Goal: Task Accomplishment & Management: Manage account settings

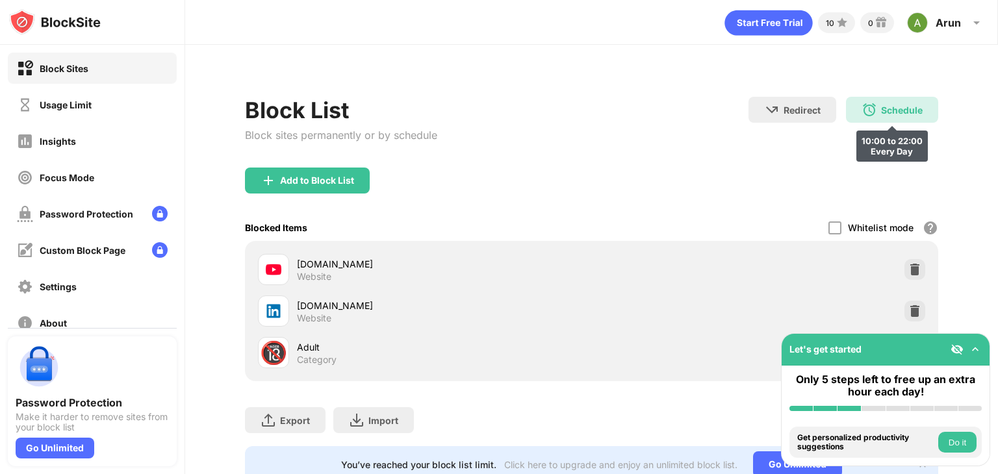
click at [886, 110] on div "Schedule" at bounding box center [902, 110] width 42 height 11
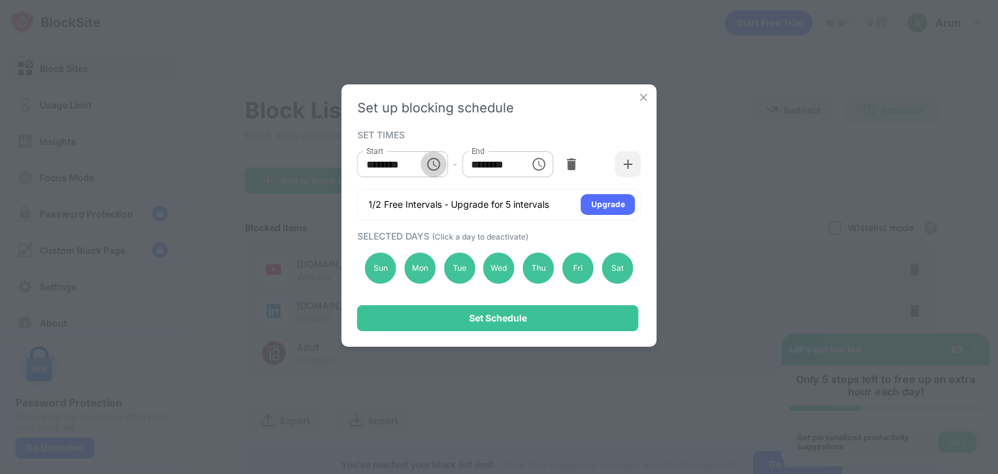
click at [420, 164] on button "Choose time, selected time is 10:00 AM" at bounding box center [433, 164] width 26 height 26
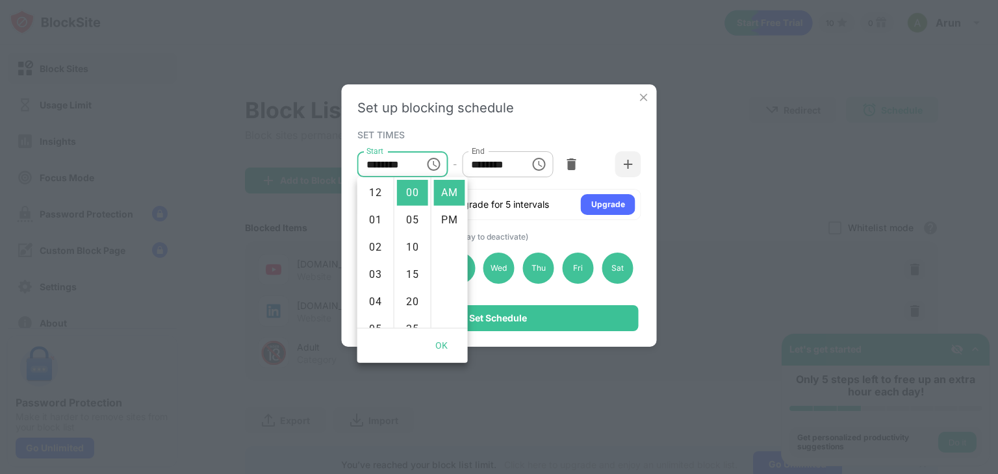
scroll to position [273, 0]
click at [372, 245] on li "09" at bounding box center [375, 242] width 31 height 26
type input "********"
click at [445, 339] on button "OK" at bounding box center [442, 346] width 42 height 24
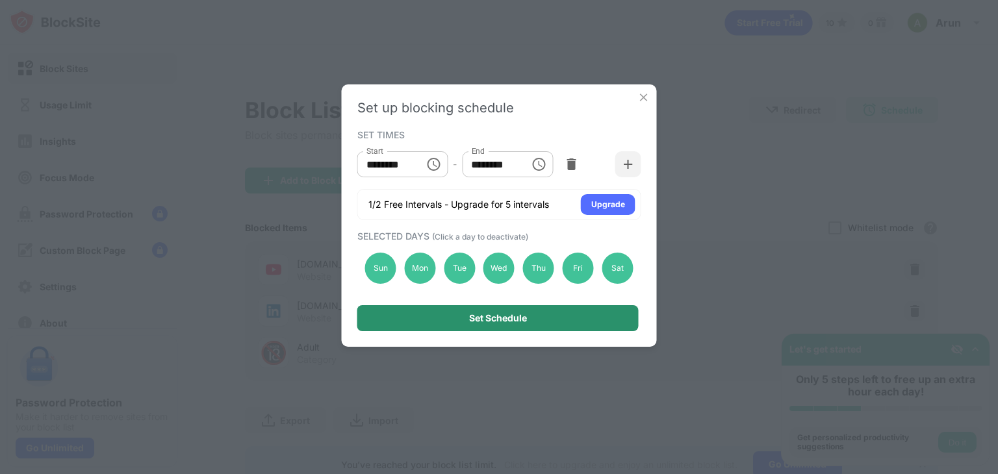
click at [478, 315] on div "Set Schedule" at bounding box center [498, 318] width 58 height 10
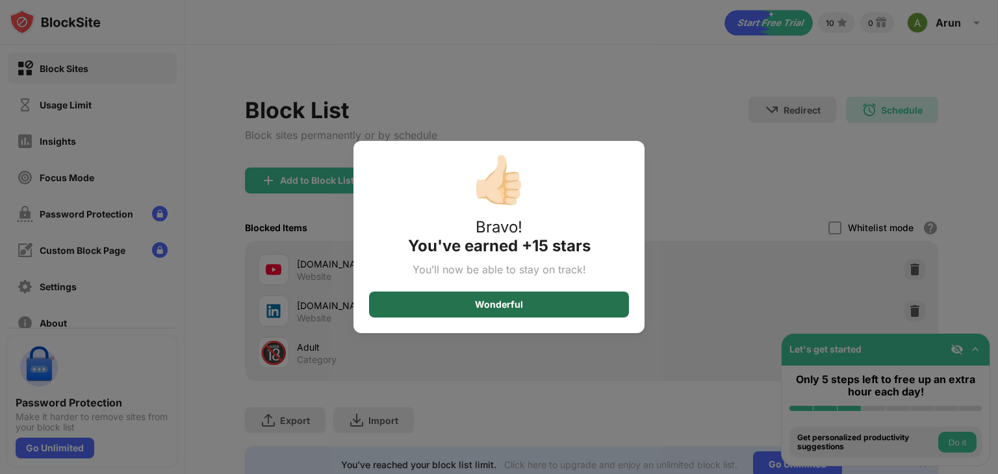
click at [504, 307] on div "Wonderful" at bounding box center [499, 305] width 48 height 10
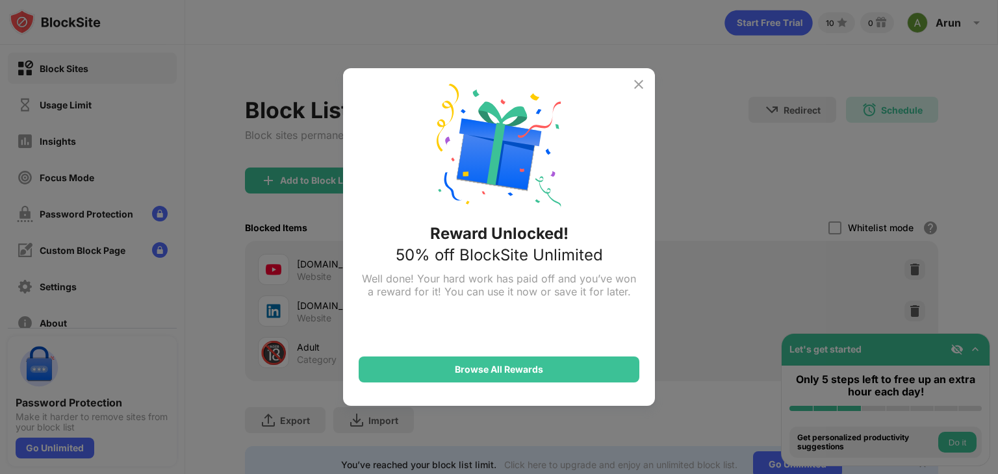
click at [793, 115] on div "Reward Unlocked! 50% off BlockSite Unlimited Well done! Your hard work has paid…" at bounding box center [499, 237] width 998 height 474
click at [641, 85] on img at bounding box center [639, 85] width 16 height 16
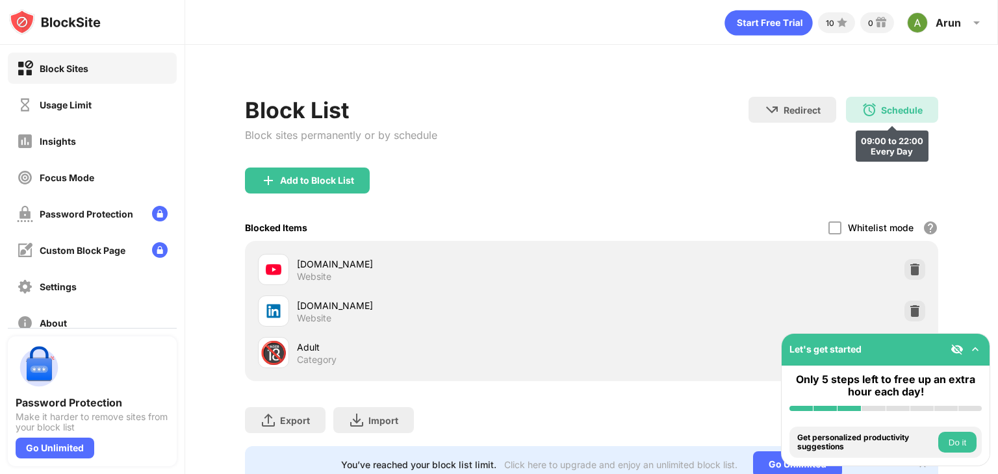
click at [884, 105] on div "Schedule" at bounding box center [902, 110] width 42 height 11
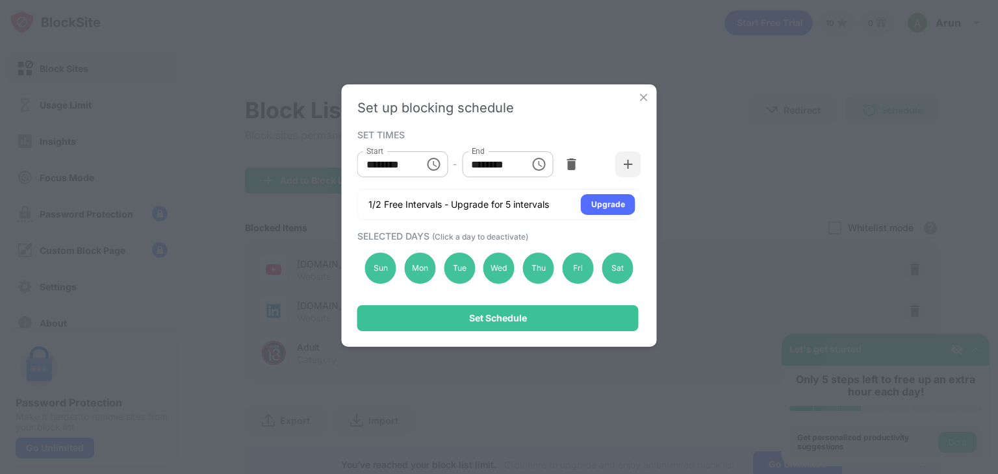
click at [645, 103] on img at bounding box center [643, 97] width 13 height 13
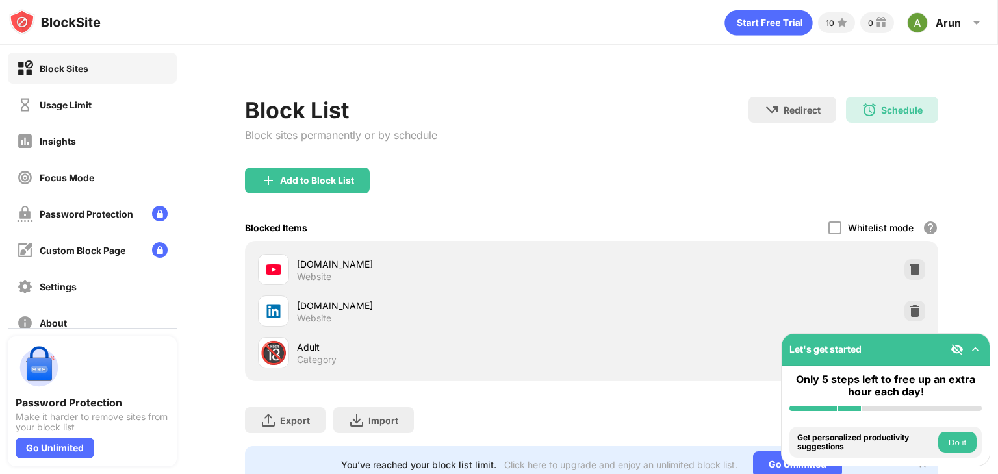
scroll to position [54, 0]
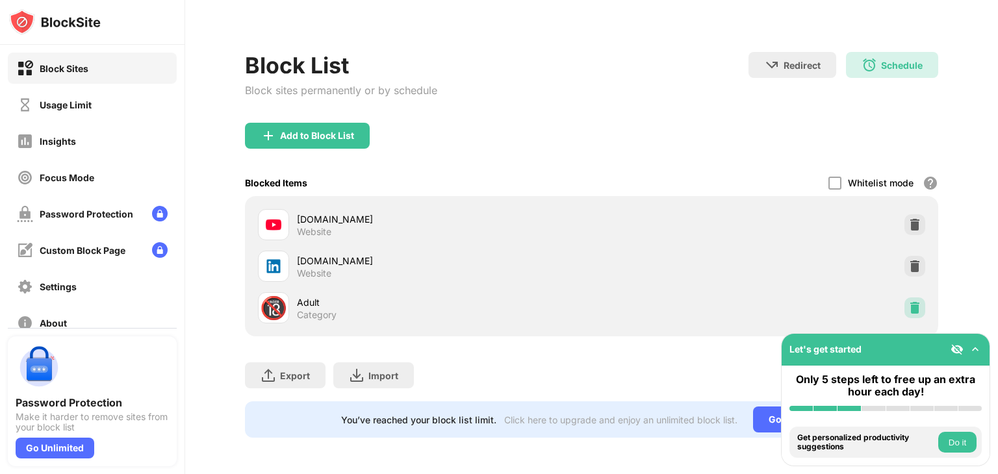
click at [909, 302] on img at bounding box center [914, 308] width 13 height 13
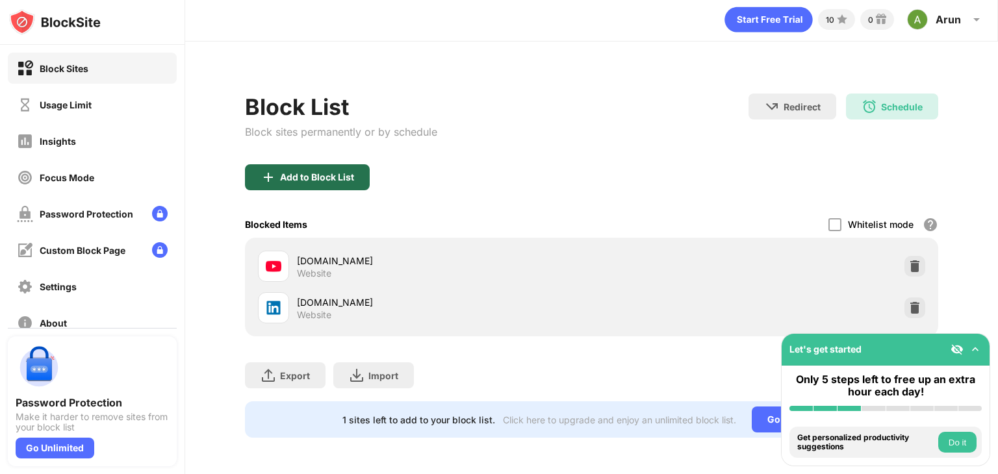
click at [308, 175] on div "Add to Block List" at bounding box center [307, 177] width 125 height 26
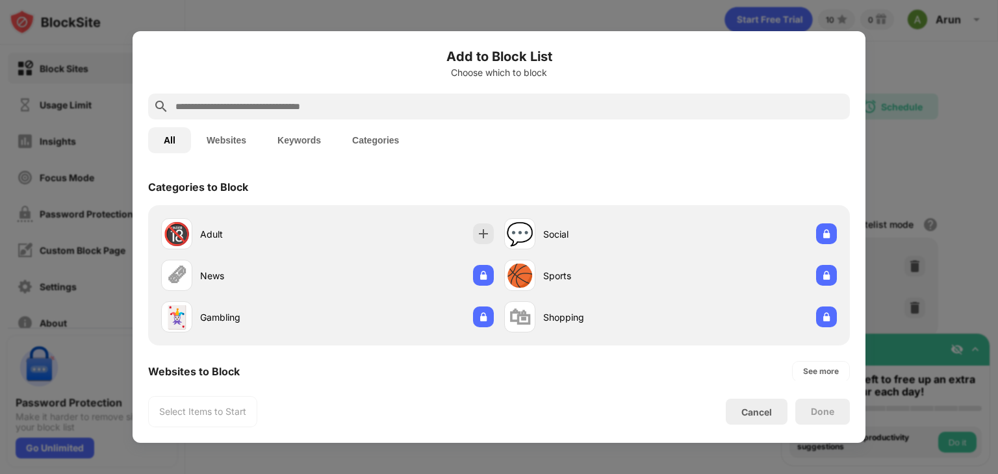
click at [365, 101] on input "text" at bounding box center [509, 107] width 671 height 16
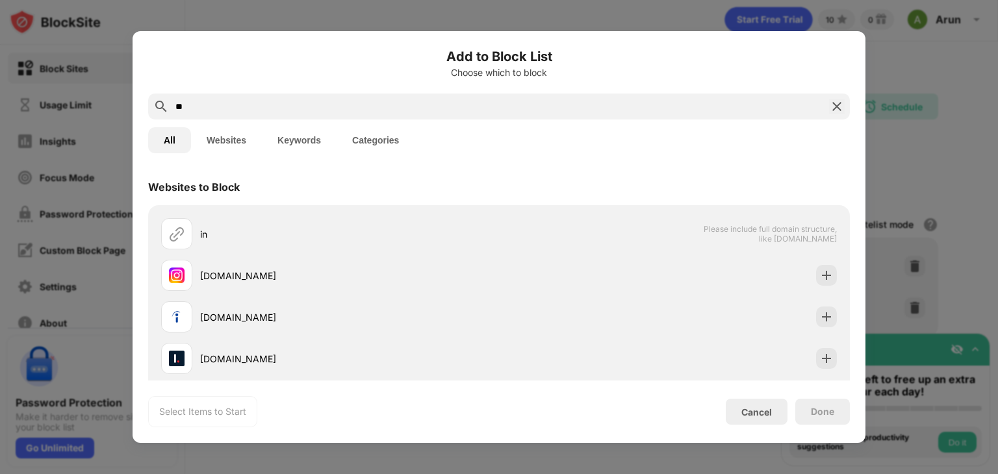
type input "*"
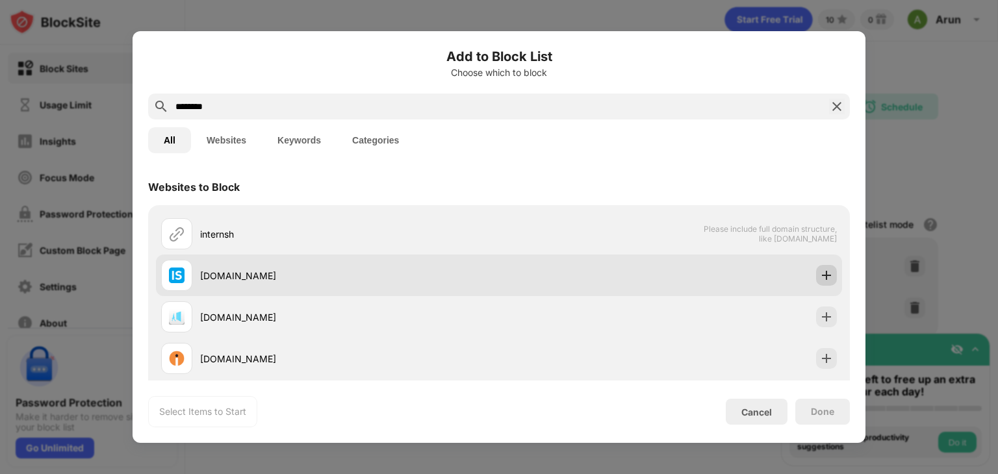
type input "********"
click at [820, 275] on img at bounding box center [826, 275] width 13 height 13
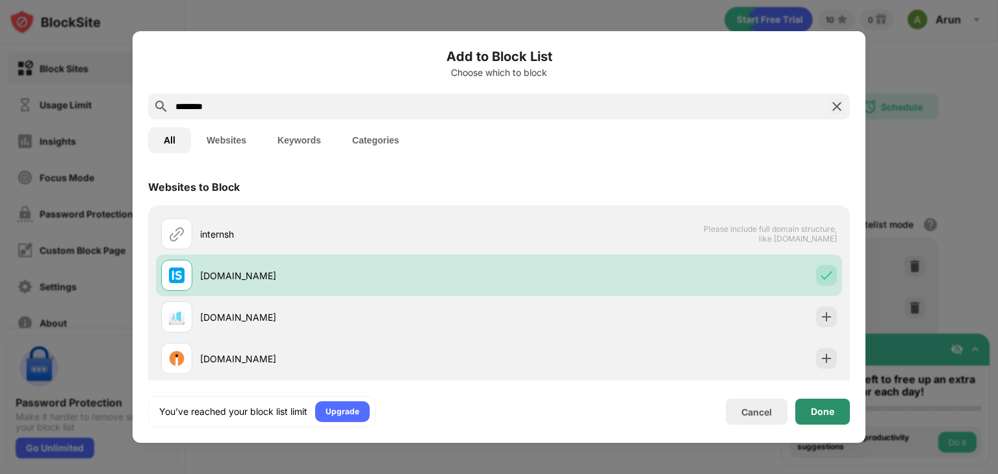
click at [836, 409] on div "Done" at bounding box center [822, 412] width 55 height 26
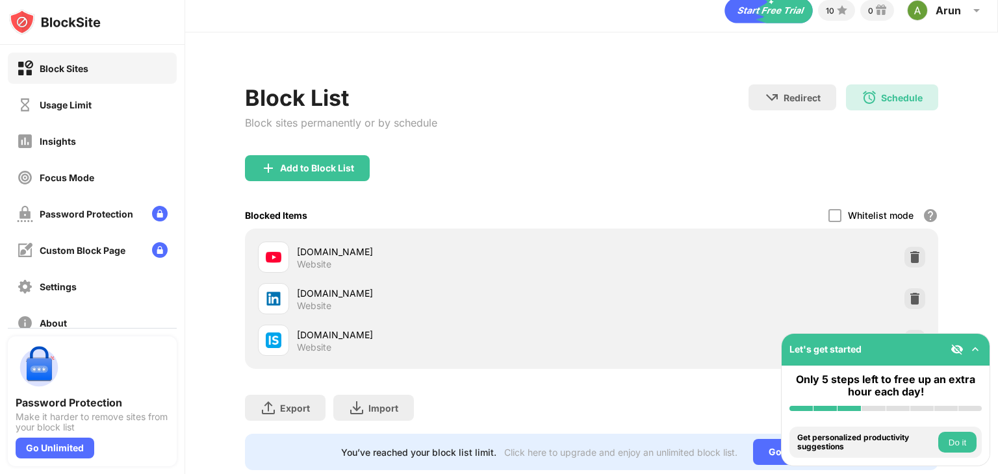
scroll to position [54, 0]
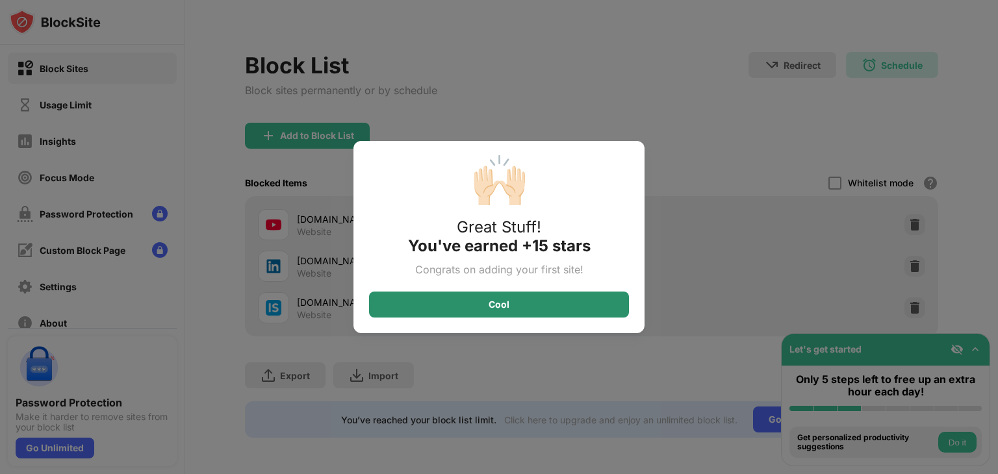
click at [482, 305] on div "Cool" at bounding box center [499, 305] width 260 height 26
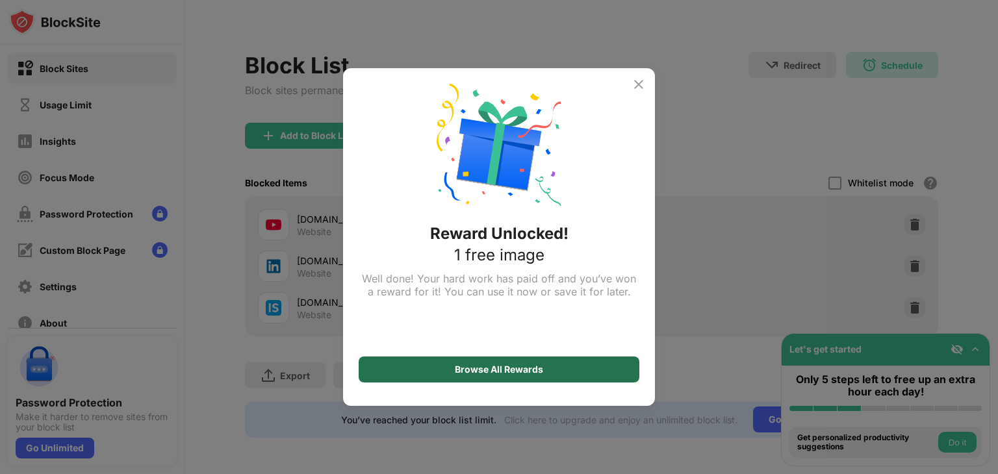
click at [522, 377] on div "Browse All Rewards" at bounding box center [499, 370] width 281 height 26
